Goal: Task Accomplishment & Management: Manage account settings

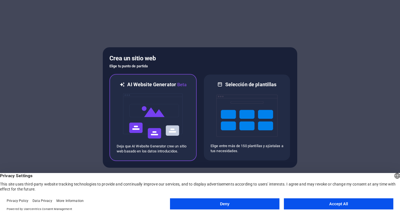
click at [160, 114] on img at bounding box center [152, 116] width 61 height 56
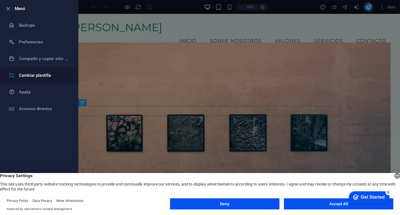
click at [28, 74] on h6 "Cambiar plantilla" at bounding box center [44, 75] width 51 height 7
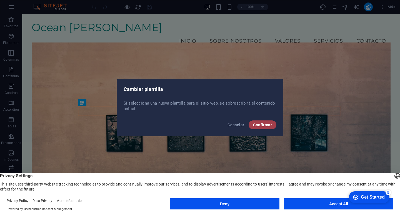
click at [265, 124] on span "Confirmar" at bounding box center [262, 124] width 19 height 4
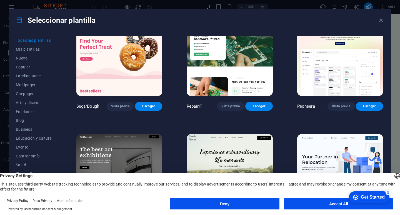
scroll to position [28, 0]
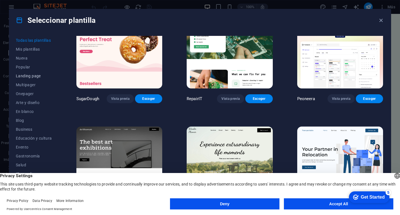
click at [30, 76] on span "Landing page" at bounding box center [34, 76] width 36 height 4
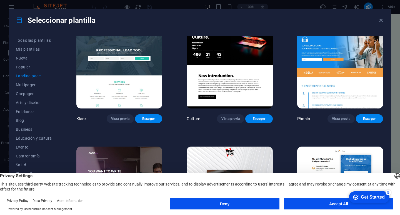
scroll to position [0, 0]
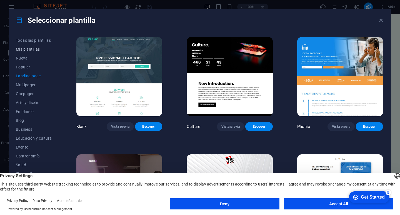
click at [27, 49] on span "Mis plantillas" at bounding box center [34, 49] width 36 height 4
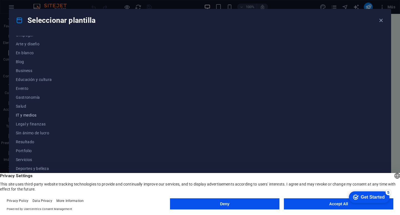
scroll to position [59, 0]
click at [22, 105] on span "Salud" at bounding box center [34, 105] width 36 height 4
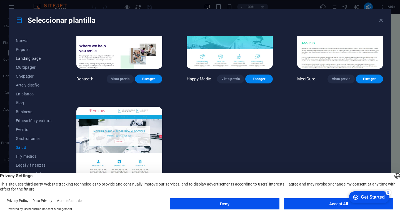
scroll to position [0, 0]
click at [30, 84] on span "Multipager" at bounding box center [34, 84] width 36 height 4
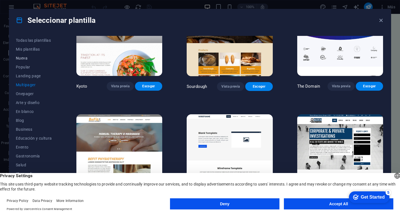
click at [19, 55] on button "Nueva" at bounding box center [34, 58] width 36 height 9
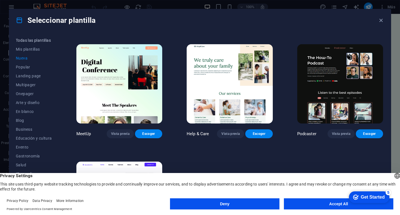
click at [27, 38] on span "Todas las plantillas" at bounding box center [34, 40] width 36 height 4
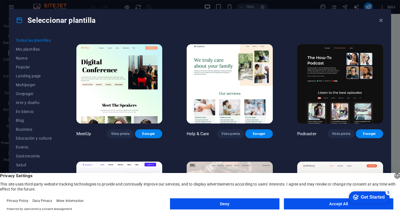
click at [30, 39] on span "Todas las plantillas" at bounding box center [34, 40] width 36 height 4
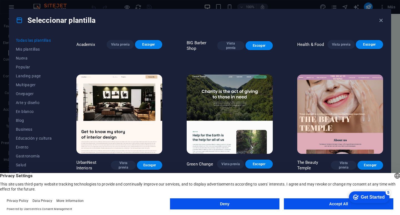
scroll to position [583, 0]
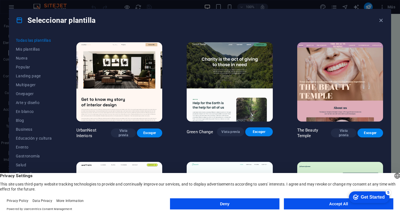
click at [241, 72] on img at bounding box center [230, 81] width 86 height 79
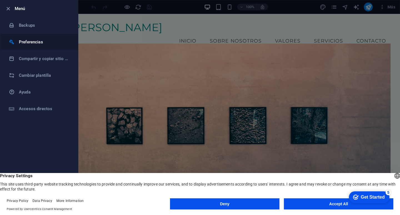
click at [28, 42] on h6 "Preferencias" at bounding box center [44, 42] width 51 height 7
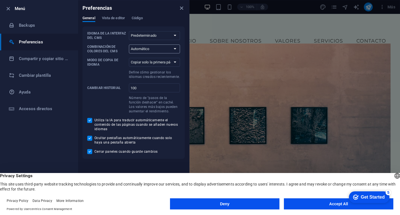
click at [174, 49] on select "Automático Oscuro Claro" at bounding box center [154, 48] width 51 height 9
select select "dark"
click at [129, 44] on select "Automático Oscuro Claro" at bounding box center [154, 48] width 51 height 9
click at [121, 19] on span "Vista de editor" at bounding box center [113, 19] width 23 height 8
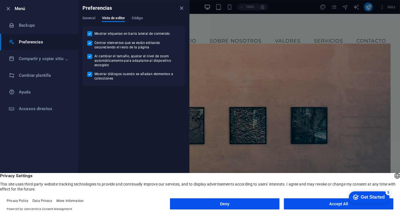
click at [230, 77] on div at bounding box center [200, 107] width 400 height 215
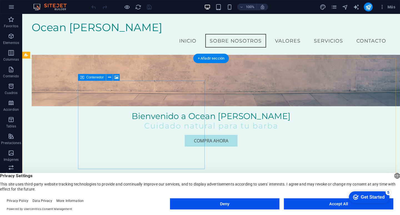
scroll to position [111, 0]
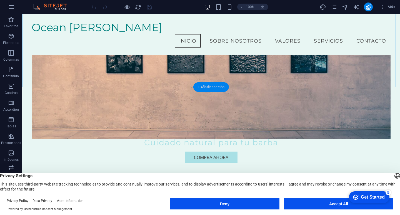
click at [210, 89] on div "+ Añadir sección" at bounding box center [211, 86] width 36 height 9
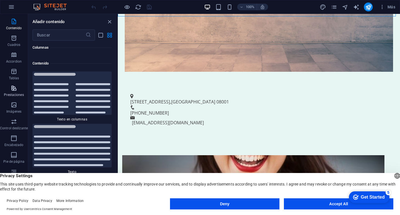
scroll to position [56, 0]
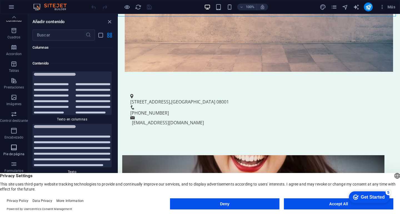
click at [18, 150] on span "Pie de página" at bounding box center [14, 150] width 28 height 13
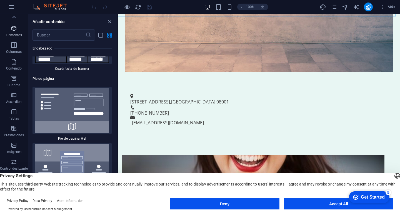
scroll to position [0, 0]
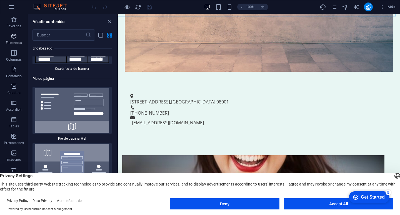
click at [13, 36] on icon "button" at bounding box center [14, 36] width 7 height 7
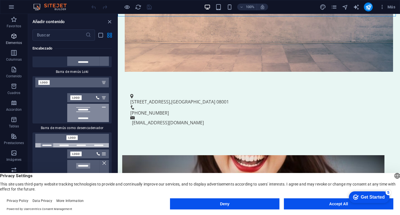
click at [13, 36] on icon "button" at bounding box center [14, 36] width 7 height 7
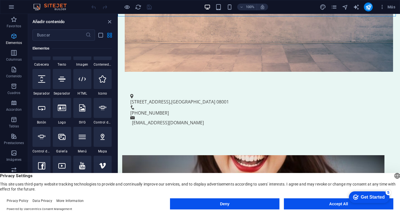
scroll to position [105, 0]
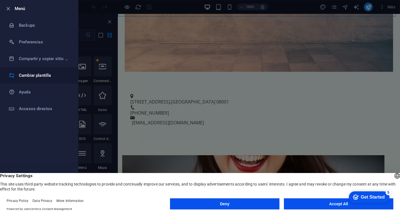
click at [40, 75] on h6 "Cambiar plantilla" at bounding box center [44, 75] width 51 height 7
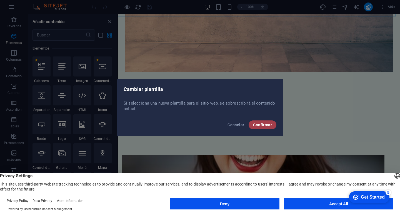
click at [265, 124] on span "Confirmar" at bounding box center [262, 124] width 19 height 4
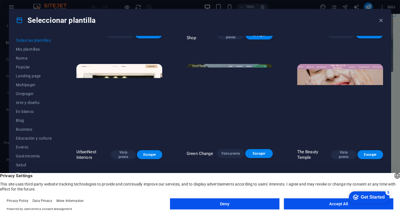
scroll to position [111, 0]
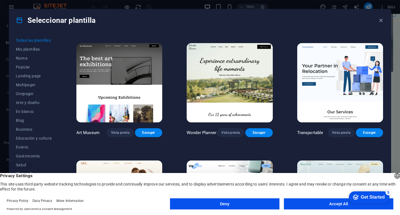
click at [122, 79] on img at bounding box center [119, 82] width 86 height 79
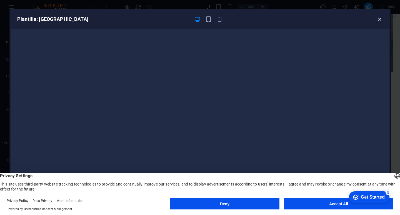
click at [380, 19] on icon "button" at bounding box center [379, 19] width 6 height 6
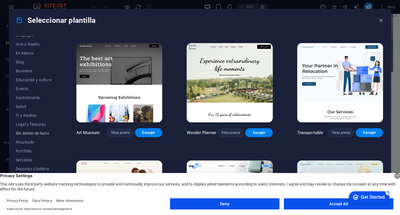
scroll to position [59, 0]
click at [23, 53] on span "En blanco" at bounding box center [34, 52] width 36 height 4
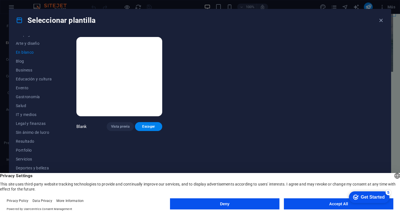
scroll to position [0, 0]
click at [124, 71] on img at bounding box center [119, 76] width 86 height 79
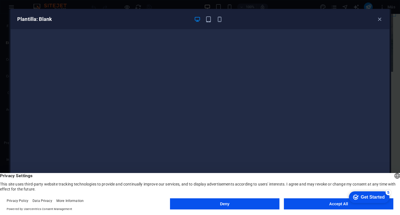
scroll to position [1, 0]
click at [209, 21] on icon "button" at bounding box center [208, 19] width 6 height 6
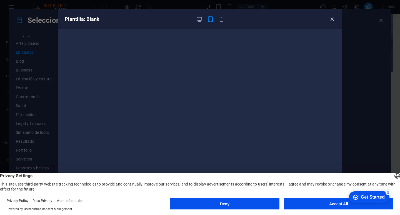
click at [332, 20] on icon "button" at bounding box center [332, 19] width 6 height 6
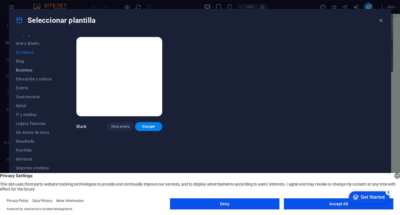
click at [25, 68] on span "Business" at bounding box center [34, 70] width 36 height 4
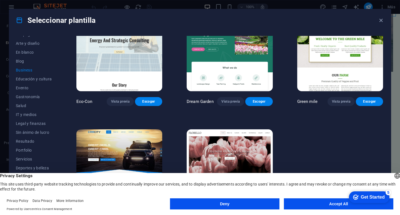
scroll to position [48, 0]
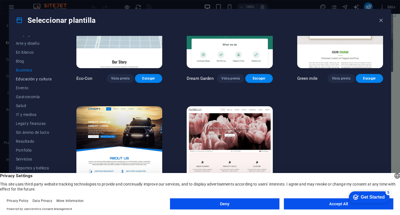
click at [25, 79] on span "Educación y cultura" at bounding box center [34, 79] width 36 height 4
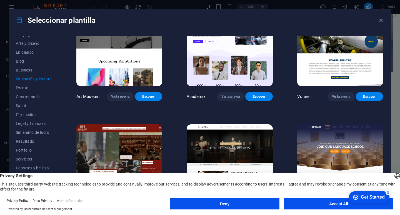
scroll to position [83, 0]
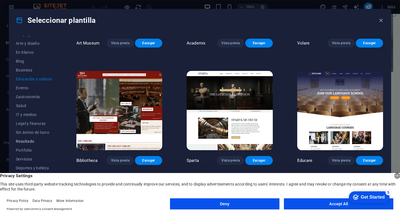
click at [24, 140] on span "Resultado" at bounding box center [34, 141] width 36 height 4
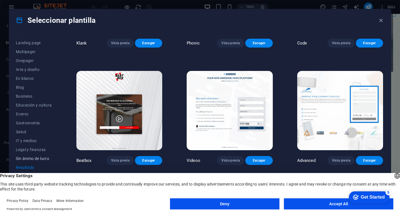
scroll to position [0, 0]
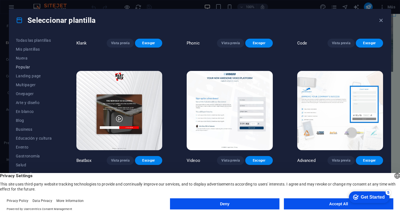
click at [21, 69] on button "Popular" at bounding box center [34, 66] width 36 height 9
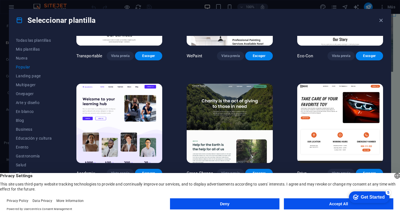
scroll to position [222, 0]
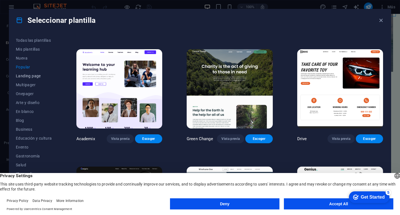
click at [26, 74] on span "Landing page" at bounding box center [34, 76] width 36 height 4
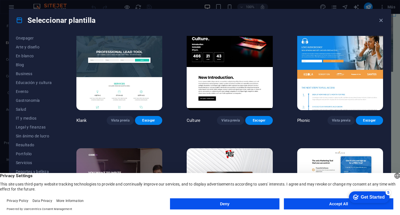
scroll to position [0, 0]
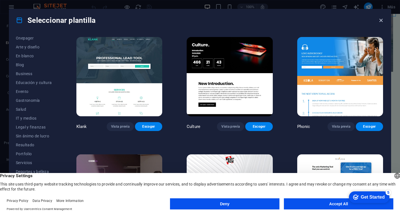
click at [379, 22] on icon "button" at bounding box center [381, 20] width 6 height 6
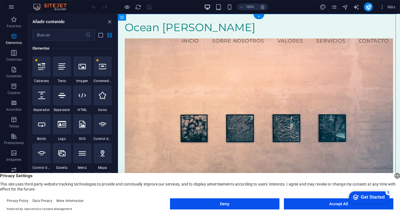
click at [230, 87] on figure at bounding box center [259, 125] width 268 height 175
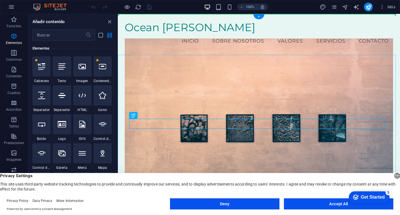
drag, startPoint x: 248, startPoint y: 125, endPoint x: 247, endPoint y: 102, distance: 22.2
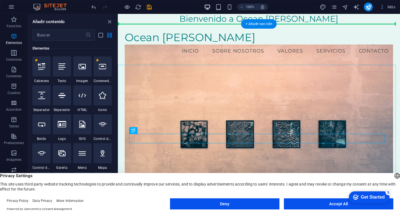
drag, startPoint x: 261, startPoint y: 139, endPoint x: 252, endPoint y: 77, distance: 62.6
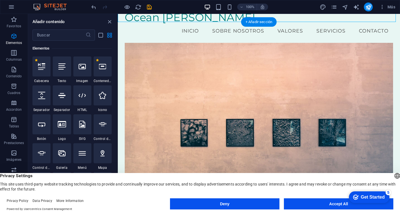
scroll to position [56, 0]
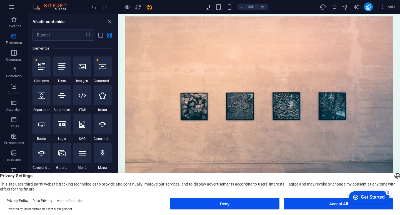
click at [258, 77] on figure at bounding box center [259, 104] width 268 height 175
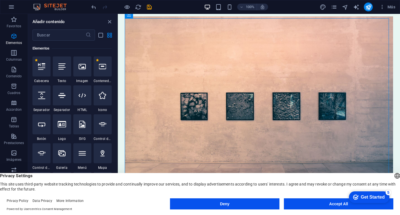
click at [135, 58] on figure at bounding box center [259, 104] width 268 height 175
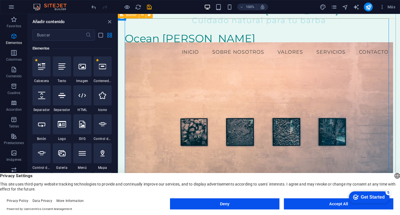
scroll to position [0, 0]
